Goal: Transaction & Acquisition: Purchase product/service

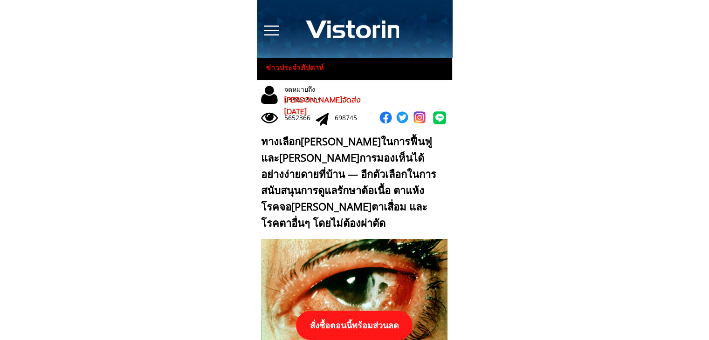
click at [368, 319] on p "สั่งซื้อตอนนี้พร้อมส่วนลด" at bounding box center [354, 325] width 117 height 29
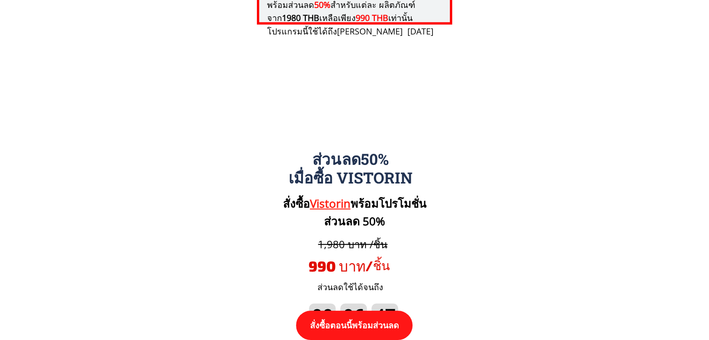
scroll to position [9680, 0]
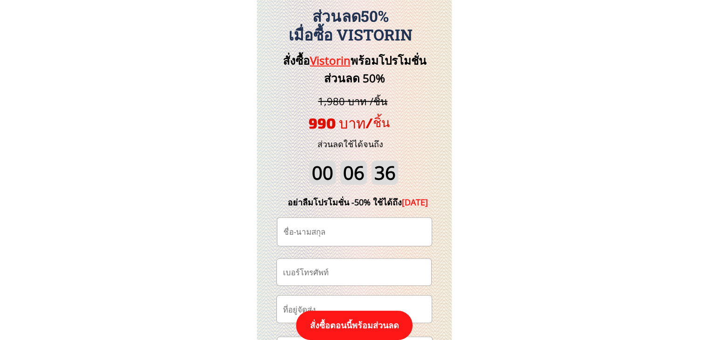
click at [400, 270] on input "tel" at bounding box center [354, 272] width 147 height 27
click at [328, 274] on input "tel" at bounding box center [354, 272] width 147 height 27
paste input "0654056874"
type input "0654056874"
click at [331, 235] on input "text" at bounding box center [354, 232] width 147 height 28
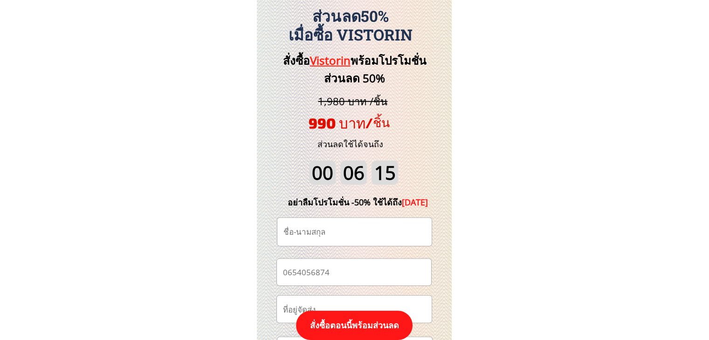
paste input "เที่ยง รวยจริง"
type input "เที่ยง รวยจริง"
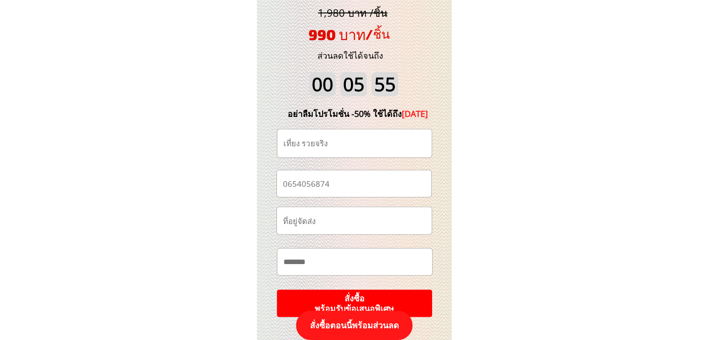
scroll to position [9819, 0]
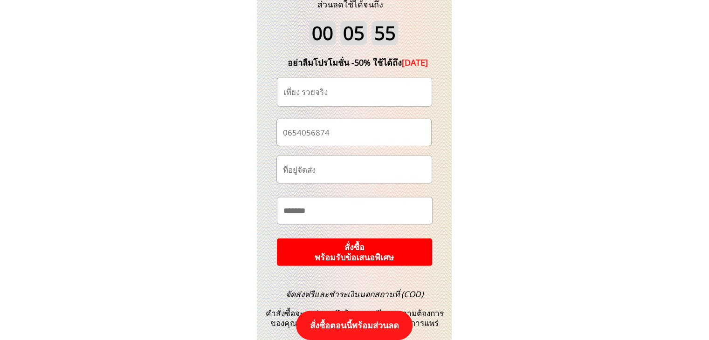
click at [365, 254] on p "สั่งซื้อ พร้อมรับข้อเสนอพิเศษ" at bounding box center [354, 252] width 155 height 27
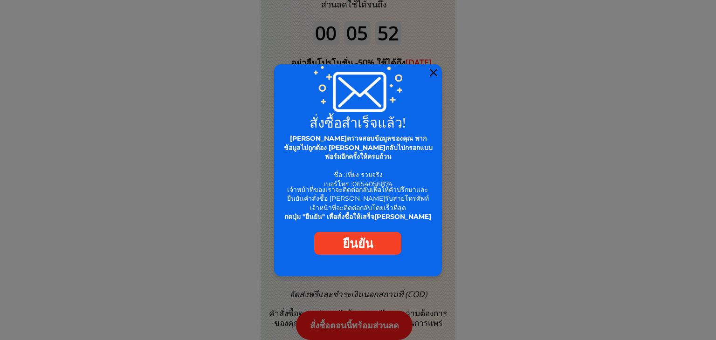
click at [436, 73] on div at bounding box center [433, 72] width 7 height 7
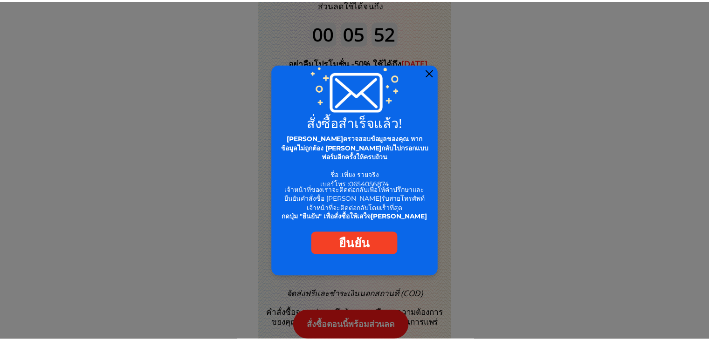
scroll to position [9819, 0]
